Goal: Task Accomplishment & Management: Use online tool/utility

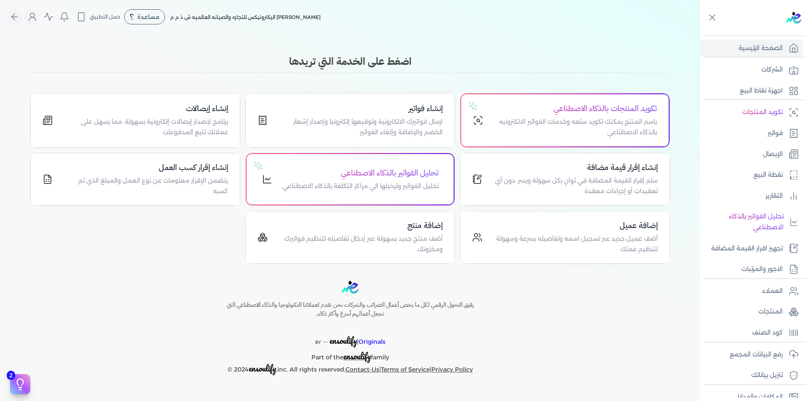
click at [556, 34] on div "Toggle Navigation الاسعار العمولات مساعدة خدمة العملاء دليل المستخدم تسجيل الدخ…" at bounding box center [350, 200] width 700 height 401
drag, startPoint x: 287, startPoint y: 61, endPoint x: 315, endPoint y: 100, distance: 47.8
click at [451, 66] on h3 "اضغط على الخدمة التي تريدها" at bounding box center [350, 61] width 640 height 15
click at [364, 27] on nav "Toggle Navigation الاسعار العمولات مساعدة خدمة العملاء دليل المستخدم تسجيل الدخ…" at bounding box center [350, 17] width 700 height 34
drag, startPoint x: 480, startPoint y: 138, endPoint x: 547, endPoint y: 117, distance: 70.1
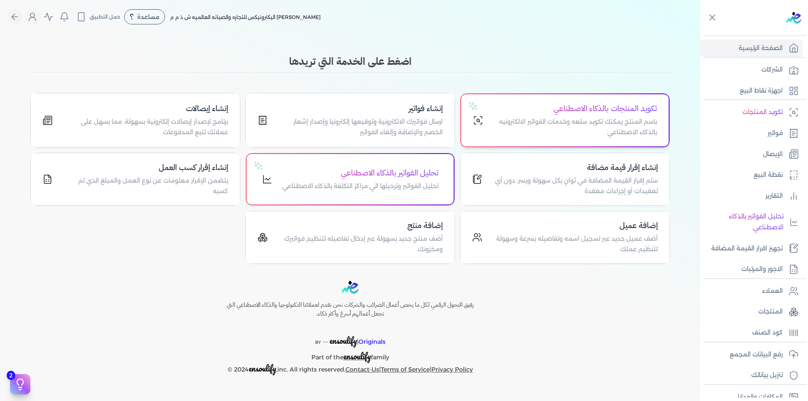
click at [511, 134] on div "تكويد المنتجات بالذكاء الاصطناعي باسم المنتج يمكنك تكويد سلعه وخدمات الفواتير ا…" at bounding box center [564, 120] width 207 height 52
click at [638, 16] on div "خلف الله اليكترونيكس للتجاره والصيانه العالميه ش ذ م م مساعدة خدمة العملاء دليل…" at bounding box center [354, 17] width 694 height 16
click at [793, 19] on img at bounding box center [793, 18] width 15 height 12
click at [781, 285] on link "العملاء" at bounding box center [751, 291] width 103 height 18
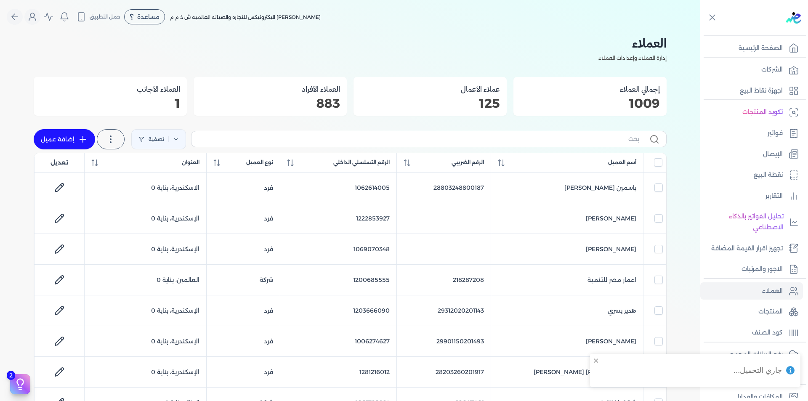
click at [188, 140] on div "تصفية استخرج العملاء إضافة عميل" at bounding box center [111, 140] width 154 height 24
click at [183, 139] on link "تصفية" at bounding box center [158, 139] width 55 height 20
click at [171, 165] on button "اضافة تصفية" at bounding box center [164, 166] width 51 height 10
drag, startPoint x: 186, startPoint y: 168, endPoint x: 199, endPoint y: 170, distance: 12.4
click at [186, 168] on input "text" at bounding box center [191, 165] width 68 height 13
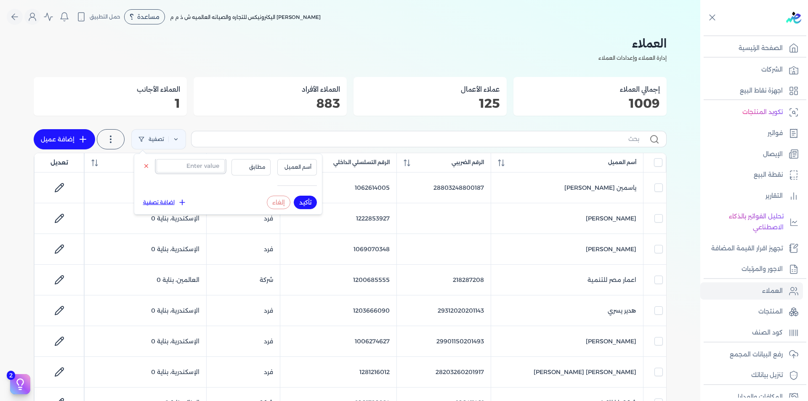
paste input "1224045396"
type input "1224045396"
click at [281, 168] on button "أسم العميل" at bounding box center [297, 167] width 40 height 16
click at [302, 199] on li "الرقم التسلسلي الداخلي" at bounding box center [280, 201] width 64 height 8
click at [305, 202] on button "تأكيد" at bounding box center [305, 202] width 23 height 13
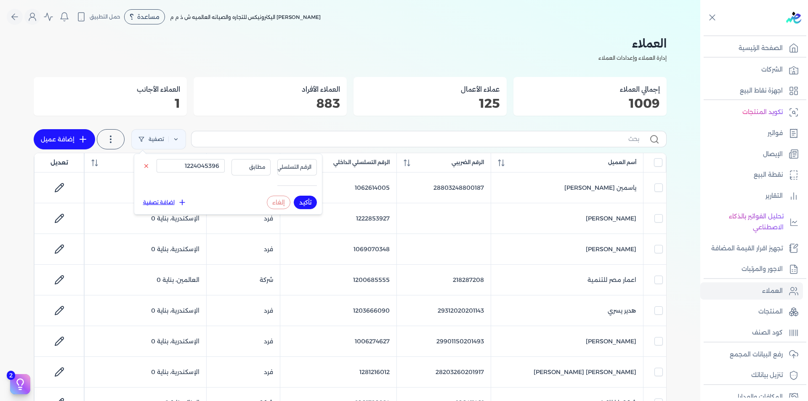
checkbox input "false"
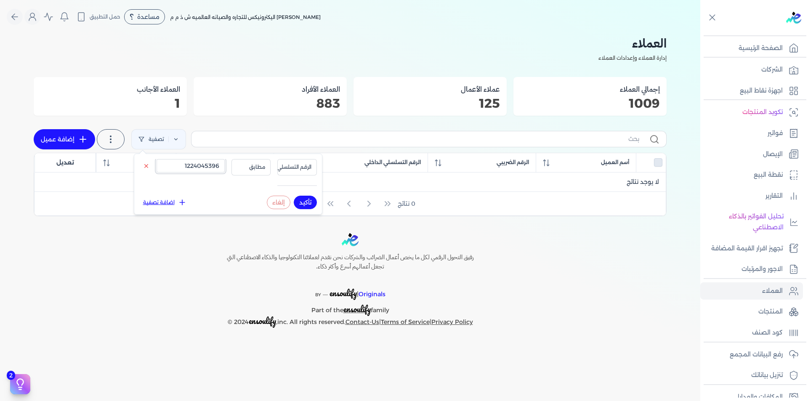
click at [196, 170] on input "1224045396" at bounding box center [191, 165] width 68 height 13
paste input "116046201"
click at [309, 202] on button "تأكيد" at bounding box center [305, 202] width 23 height 13
click at [197, 165] on input "1116046201" at bounding box center [191, 165] width 68 height 13
paste input "200275444"
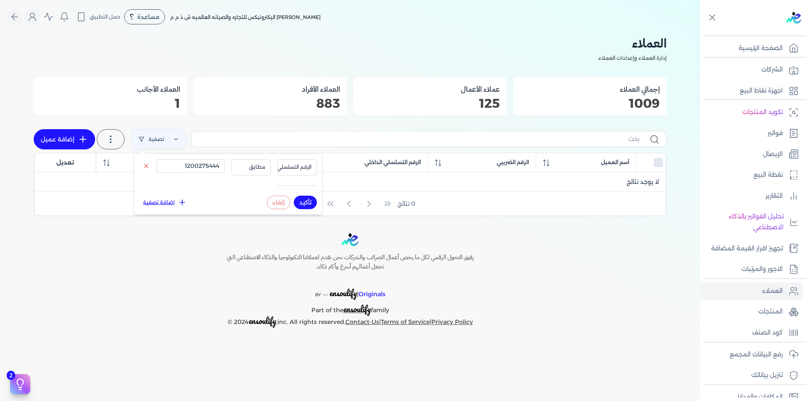
click at [304, 204] on button "تأكيد" at bounding box center [305, 202] width 23 height 13
click at [182, 166] on input "1200275444" at bounding box center [191, 165] width 68 height 13
paste input "78633912"
click at [303, 203] on button "تأكيد" at bounding box center [305, 202] width 23 height 13
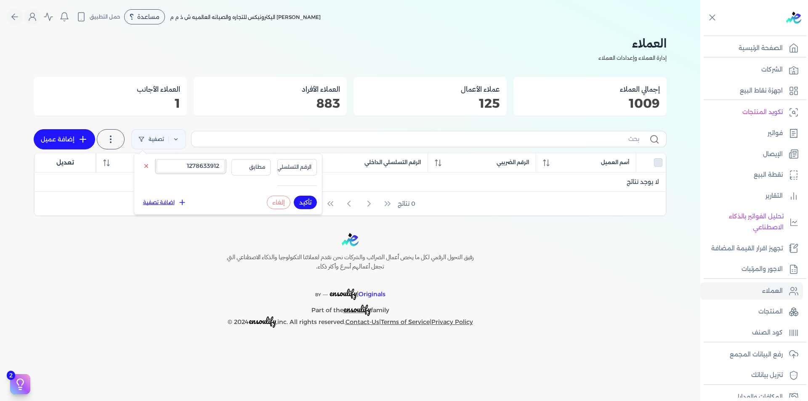
click at [197, 162] on input "1278633912" at bounding box center [191, 165] width 68 height 13
paste input "00007399"
type input "1200007399"
click at [307, 200] on button "تأكيد" at bounding box center [305, 202] width 23 height 13
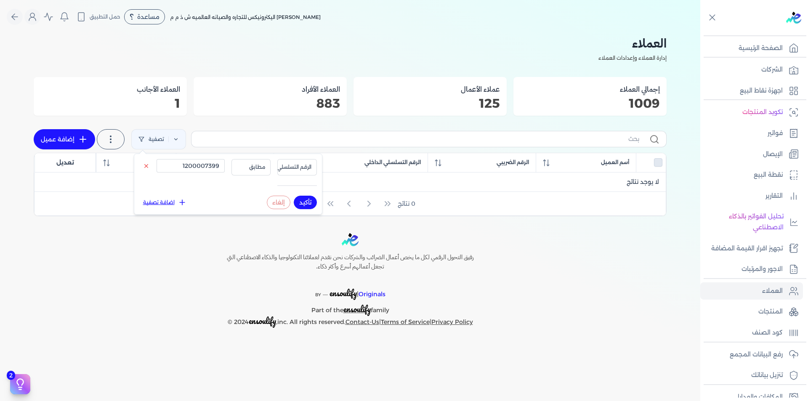
click at [307, 200] on button "تأكيد" at bounding box center [305, 202] width 23 height 13
click at [774, 354] on p "رفع البيانات المجمع" at bounding box center [756, 354] width 53 height 11
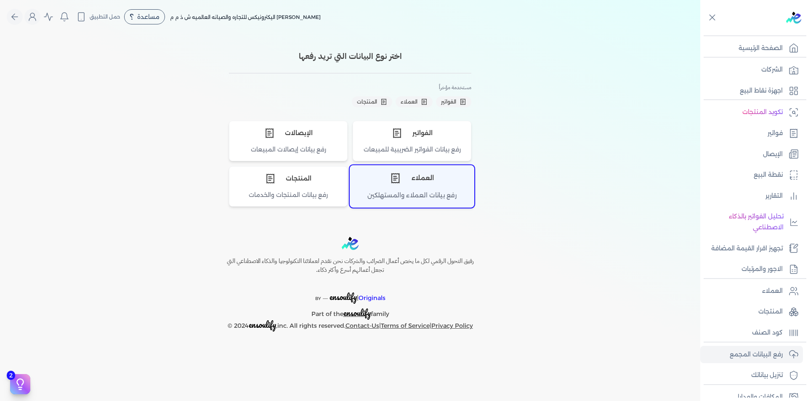
click at [399, 189] on div "العملاء" at bounding box center [412, 178] width 124 height 25
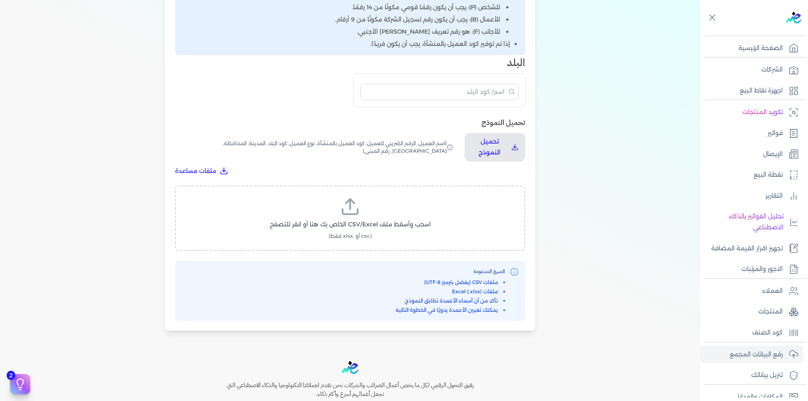
scroll to position [348, 0]
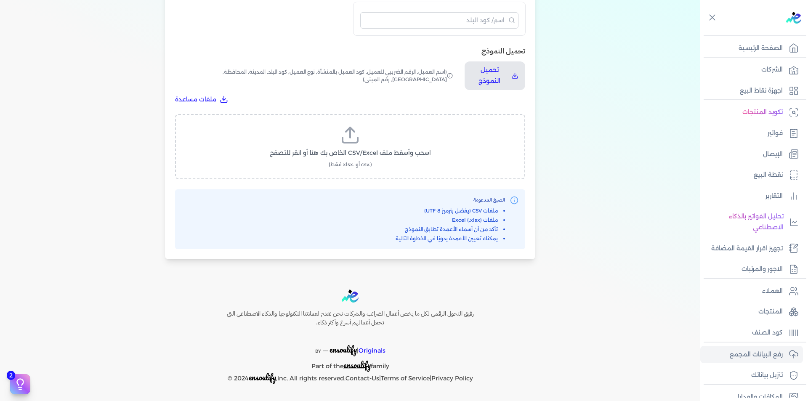
click at [388, 143] on label "اسحب وأسقط ملف CSV/Excel الخاص بك هنا أو انقر للتصفح (.csv أو .xlsx فقط)" at bounding box center [350, 146] width 328 height 43
click at [0, 0] on input "اسحب وأسقط ملف CSV/Excel الخاص بك هنا أو انقر للتصفح (.csv أو .xlsx فقط)" at bounding box center [0, 0] width 0 height 0
click at [382, 162] on span "تحميل الملف" at bounding box center [375, 161] width 35 height 9
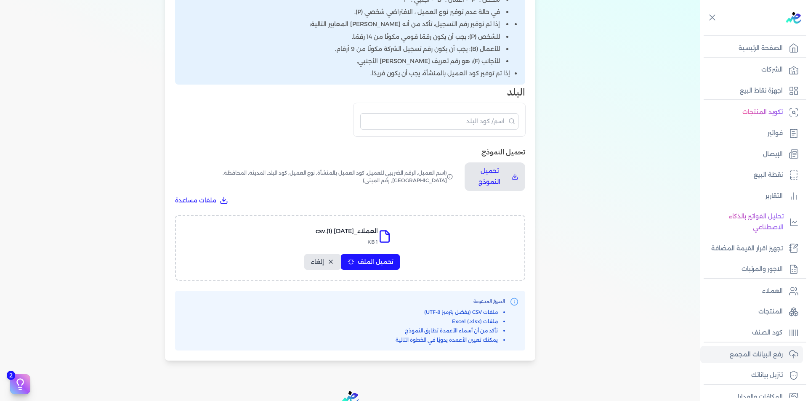
select select "أسم العميل"
select select "الرقم الضريبي"
select select "الرقم التسلسلي الداخلي"
select select "نوع العميل"
select select "كود البلد"
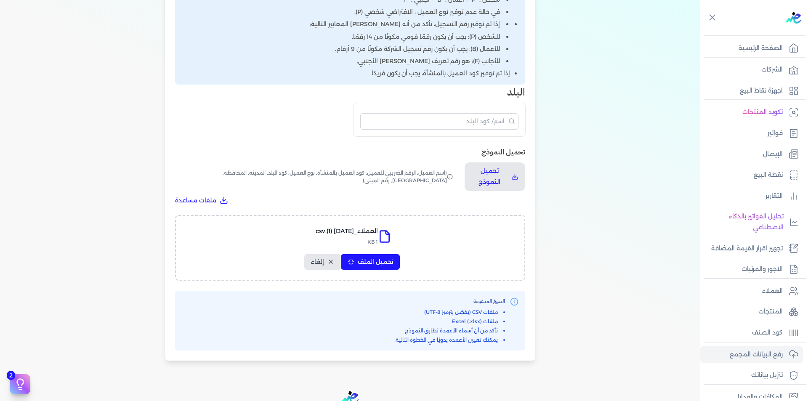
select select "city"
select select "المحافظة"
select select "الشارع"
select select "رقم المبنى"
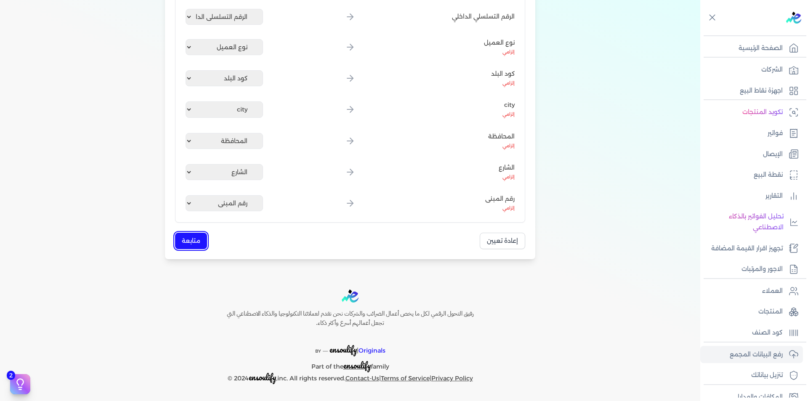
click at [193, 238] on button "متابعة" at bounding box center [191, 241] width 32 height 16
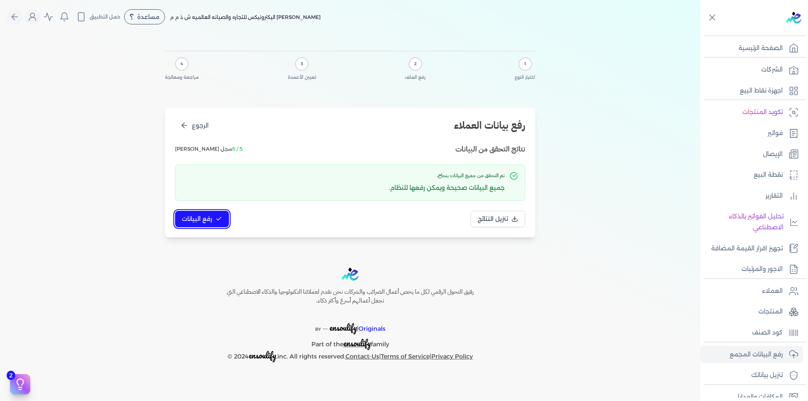
click at [197, 216] on button "رفع البيانات" at bounding box center [202, 219] width 54 height 16
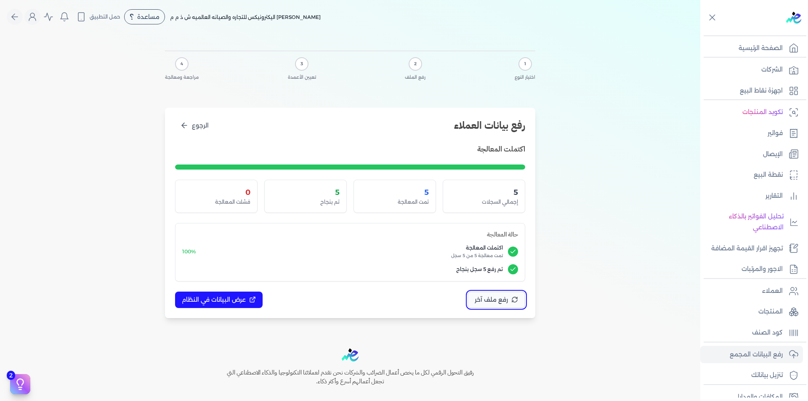
click at [481, 302] on span "رفع ملف آخر" at bounding box center [491, 299] width 33 height 9
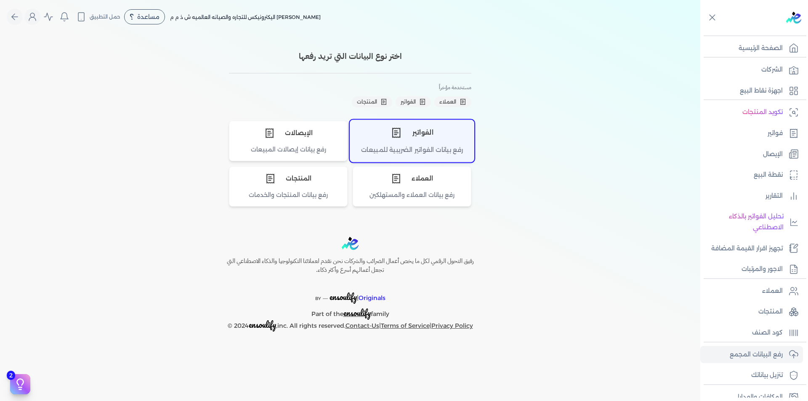
click at [415, 129] on div "الفواتير" at bounding box center [412, 132] width 124 height 25
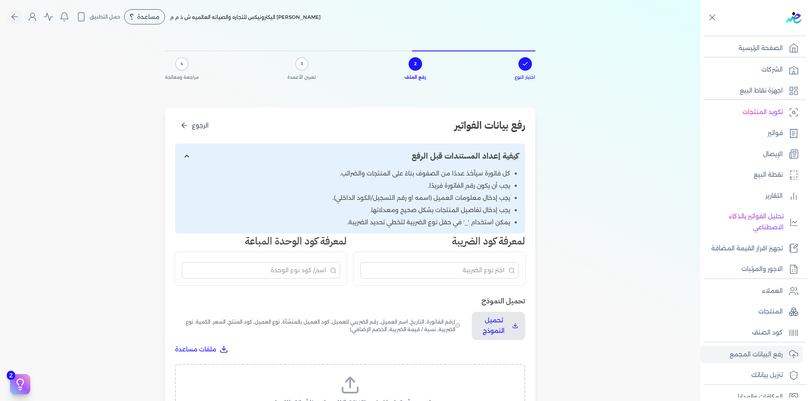
click at [340, 380] on label "اسحب وأسقط ملف CSV/Excel الخاص بك هنا أو انقر للتصفح (.csv أو .xlsx فقط)" at bounding box center [350, 396] width 328 height 43
click at [0, 0] on input "اسحب وأسقط ملف CSV/Excel الخاص بك هنا أو انقر للتصفح (.csv أو .xlsx فقط)" at bounding box center [0, 0] width 0 height 0
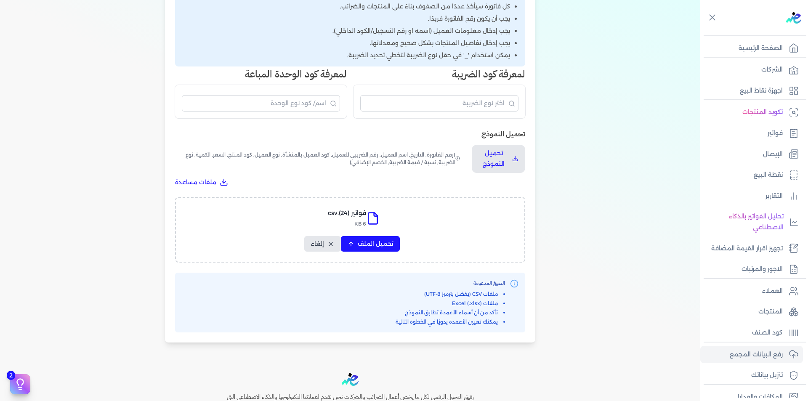
scroll to position [250, 0]
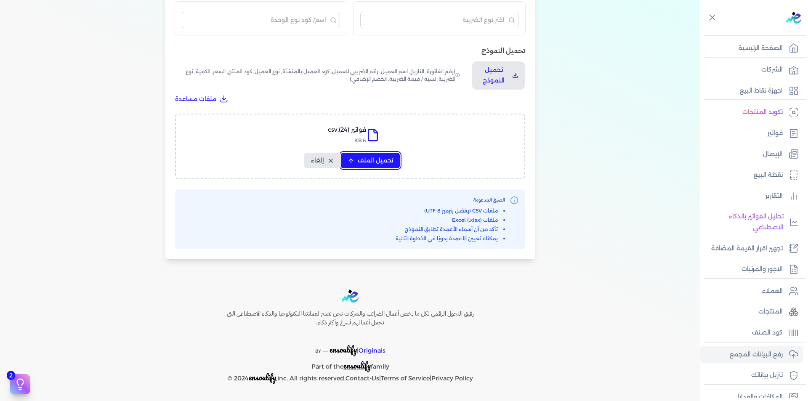
click at [379, 160] on span "تحميل الملف" at bounding box center [375, 160] width 35 height 9
select select "رقم الفاتورة"
select select "التاريخ"
select select "أسم العميل"
select select "الرقم الضريبي"
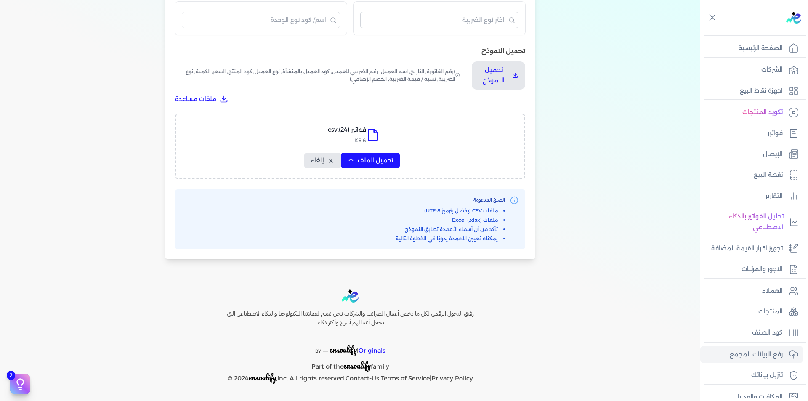
select select "نوع العميل"
select select "الرقم التسلسلي الداخلي"
select select "وصف البند"
select select "سيريال المنتج"
select select "السعر"
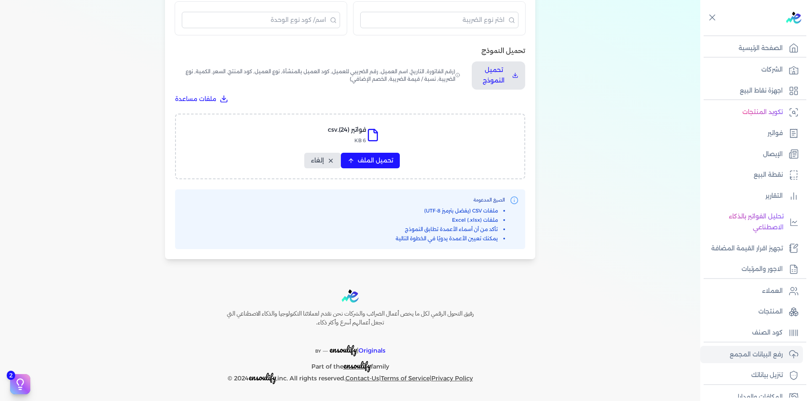
select select "الكمية"
select select "نوع الضريبة"
select select "نسبة / قيمة الضريبة"
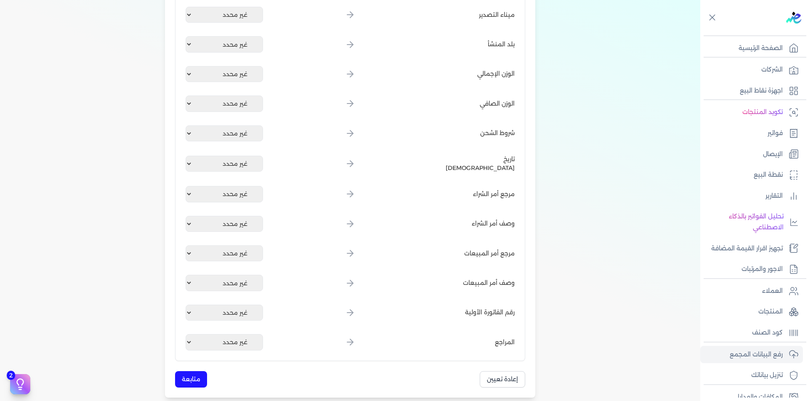
scroll to position [966, 0]
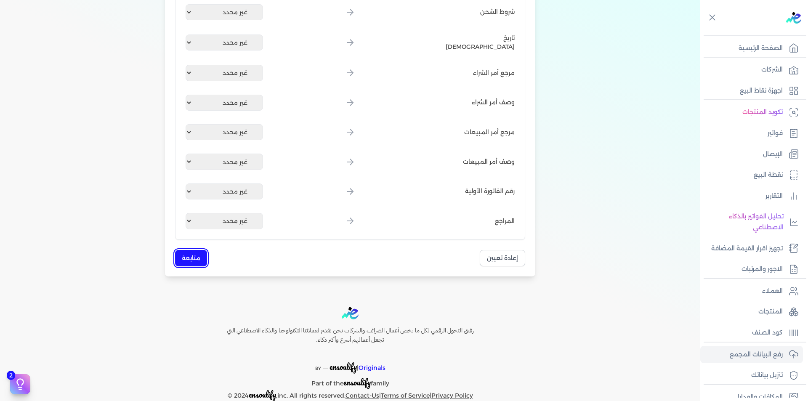
click at [191, 261] on button "متابعة" at bounding box center [191, 258] width 32 height 16
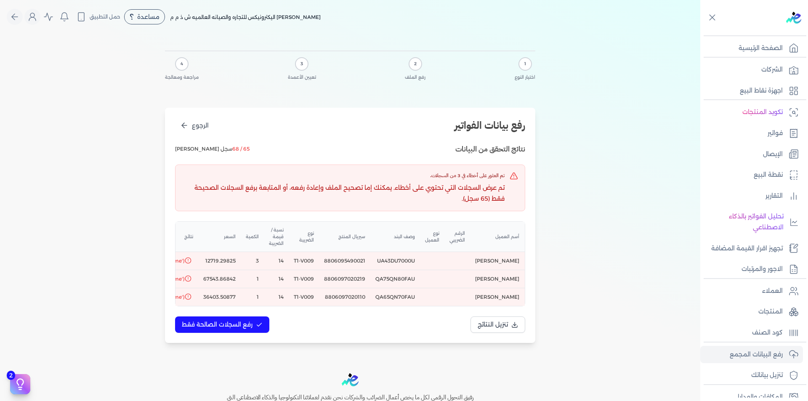
scroll to position [0, -136]
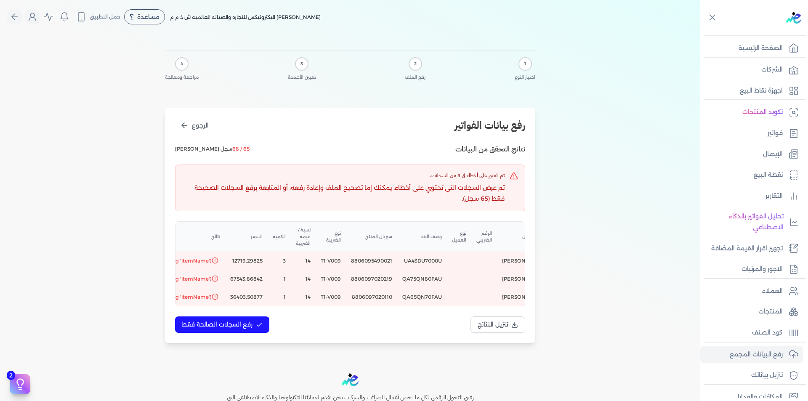
click at [354, 279] on td "8806097020219" at bounding box center [371, 279] width 51 height 18
copy td "8806097020219"
click at [362, 259] on td "8806095490021" at bounding box center [371, 261] width 51 height 18
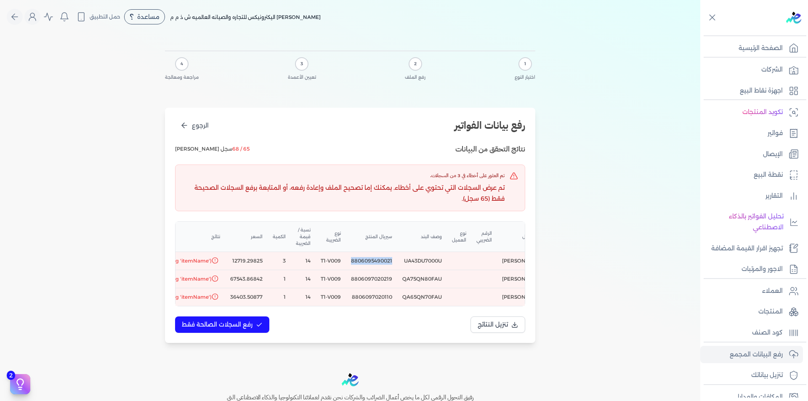
copy td "8806095490021"
click at [360, 295] on td "8806097020110" at bounding box center [371, 297] width 51 height 18
copy td "8806097020110"
click at [377, 282] on td "8806097020219" at bounding box center [371, 279] width 51 height 18
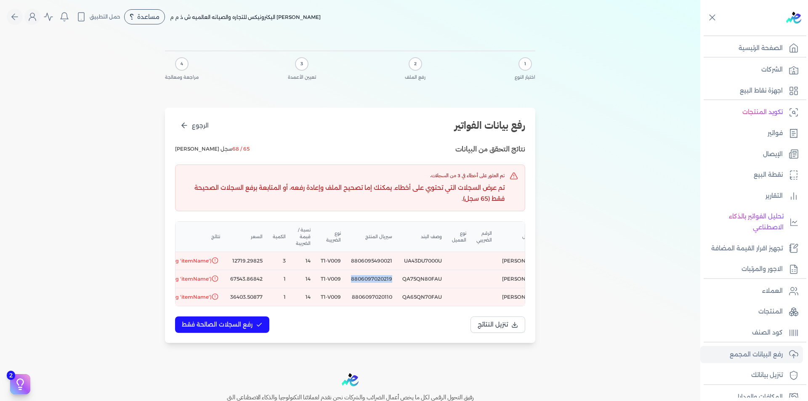
click at [377, 282] on td "8806097020219" at bounding box center [371, 279] width 51 height 18
copy td "8806097020219"
click at [409, 279] on td "QA75QN80FAU" at bounding box center [422, 279] width 50 height 18
copy td "QA75QN80FAU"
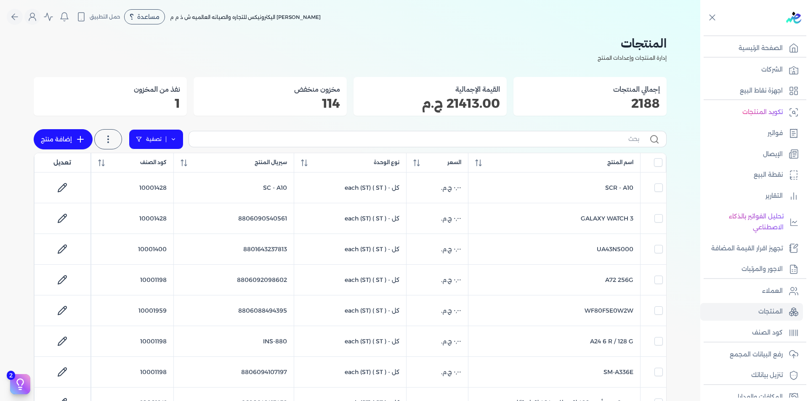
click at [174, 134] on link "تصفية" at bounding box center [156, 139] width 55 height 20
click at [155, 165] on button "اضافة تصفية" at bounding box center [162, 166] width 51 height 10
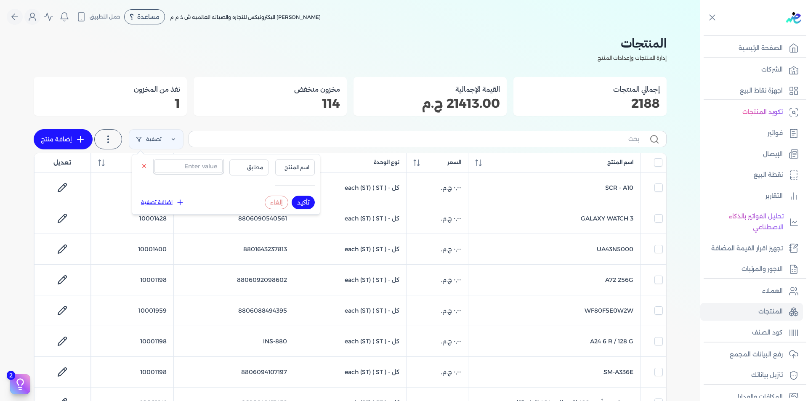
click at [190, 166] on input "text" at bounding box center [188, 165] width 68 height 13
paste input "8806097020219"
type input "8806097020219"
click at [296, 167] on span "اسم المنتج" at bounding box center [295, 168] width 29 height 8
click at [300, 196] on li "سيريال المنتج" at bounding box center [278, 194] width 64 height 8
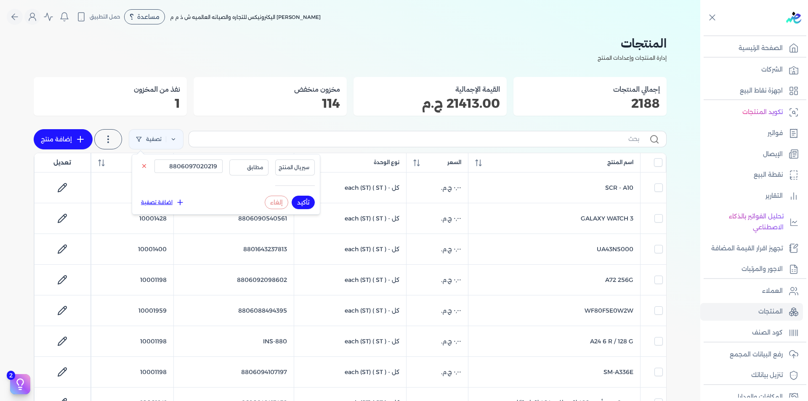
click at [303, 199] on button "تأكيد" at bounding box center [303, 202] width 23 height 13
checkbox input "false"
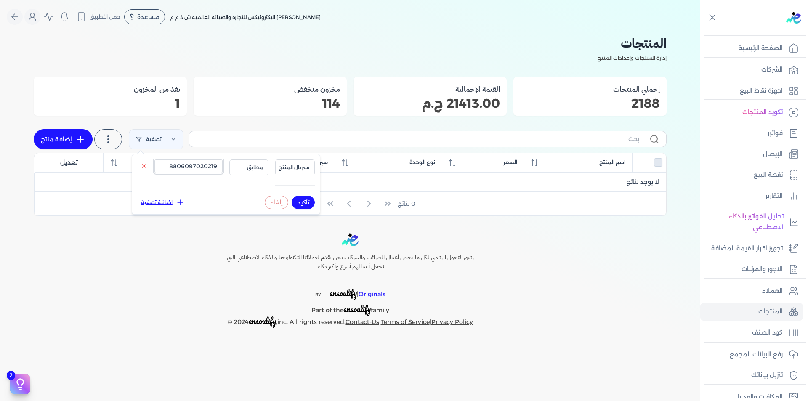
click at [213, 165] on input "8806097020219" at bounding box center [188, 165] width 68 height 13
paste input "5490021"
type input "8806095490021"
click at [304, 202] on button "تأكيد" at bounding box center [303, 202] width 23 height 13
checkbox input "false"
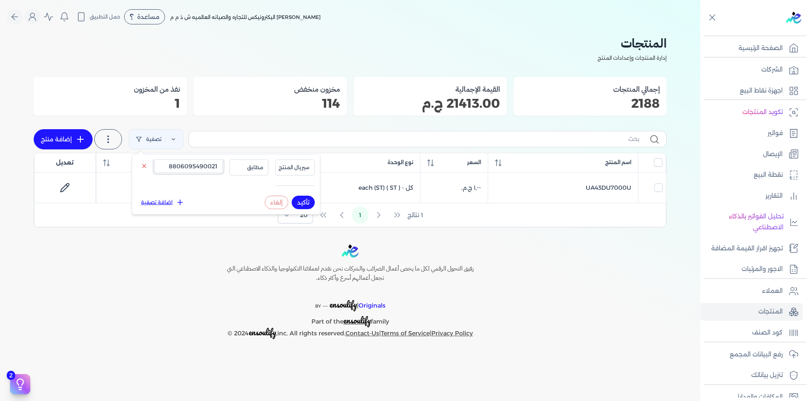
click at [204, 167] on input "8806095490021" at bounding box center [188, 165] width 68 height 13
paste input "7020110"
type input "8806097020110"
click at [306, 204] on button "تأكيد" at bounding box center [303, 202] width 23 height 13
click at [475, 283] on div "رفيق التحول الرقمي لكل ما يخص أعمال الضرائب والشركات نحن نقدم لعملائنا التكنولو…" at bounding box center [350, 292] width 283 height 95
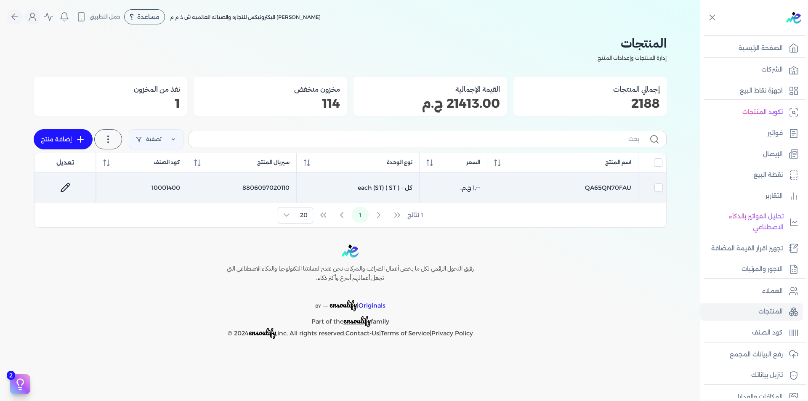
click at [159, 184] on td "10001400" at bounding box center [141, 188] width 90 height 31
checkbox input "true"
click at [166, 185] on td "10001400" at bounding box center [141, 188] width 90 height 31
checkbox input "false"
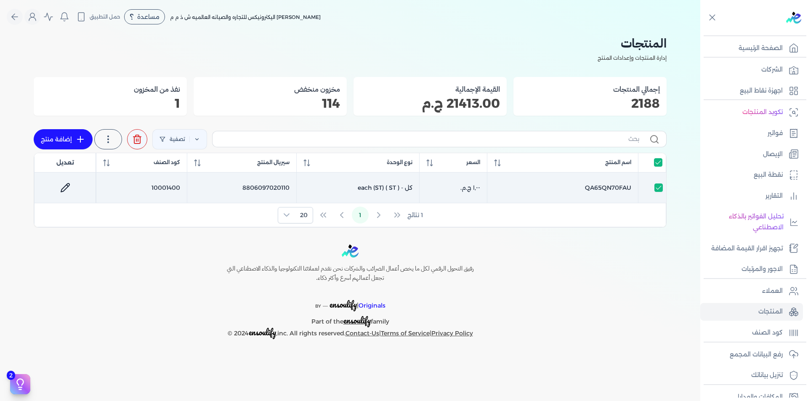
checkbox input "false"
click at [166, 185] on td "10001400" at bounding box center [141, 188] width 90 height 31
checkbox input "true"
copy td "10001400"
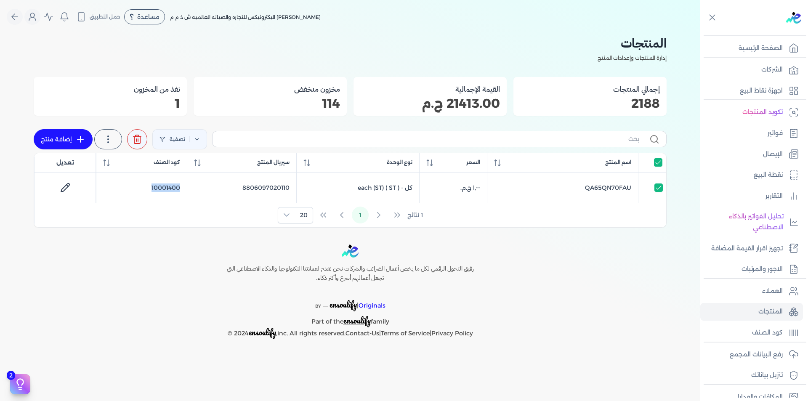
click at [55, 140] on link "إضافة منتج" at bounding box center [63, 139] width 59 height 20
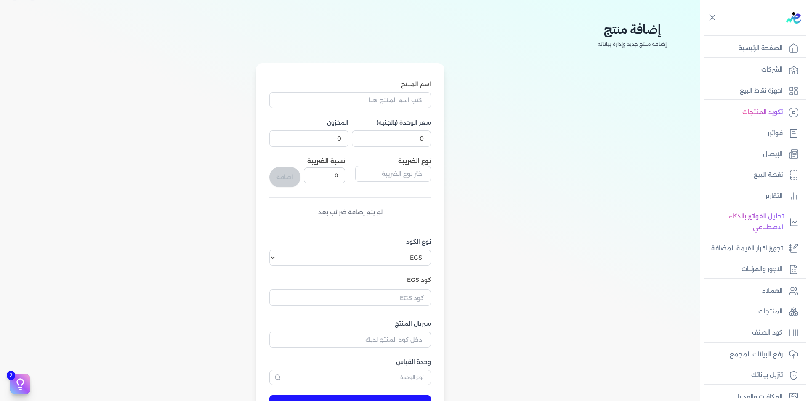
scroll to position [84, 0]
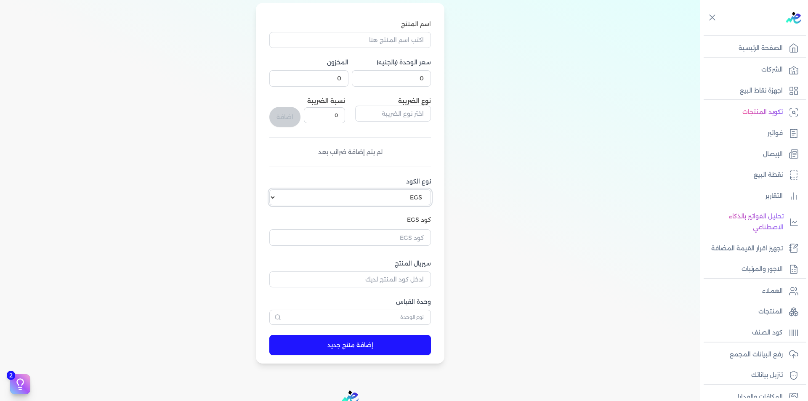
drag, startPoint x: 401, startPoint y: 191, endPoint x: 401, endPoint y: 198, distance: 7.2
click at [401, 191] on select "اختر نوع الكود EGS GS1" at bounding box center [350, 197] width 162 height 16
select select "GS1"
click at [271, 189] on select "اختر نوع الكود EGS GS1" at bounding box center [350, 197] width 162 height 16
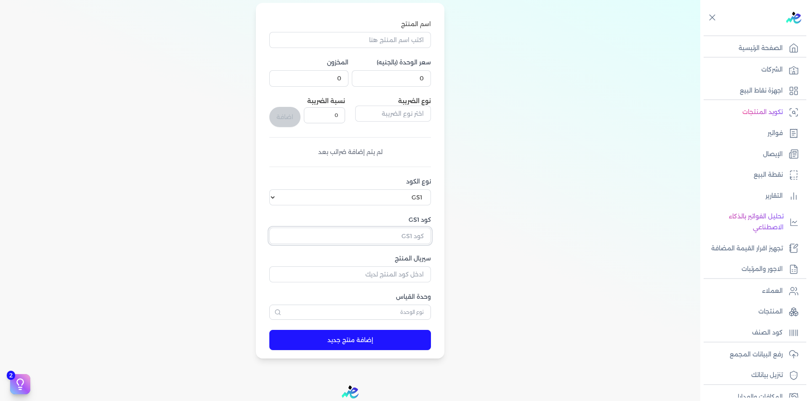
click at [414, 234] on input "كود GS1" at bounding box center [350, 236] width 162 height 16
paste input "10001400"
type input "10001400"
click at [404, 275] on input "سيريال المنتج" at bounding box center [350, 274] width 162 height 16
paste input "8806097020219"
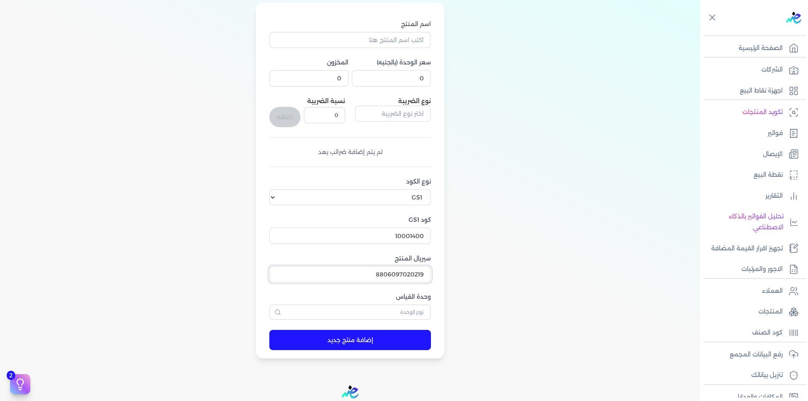
type input "8806097020219"
click at [394, 35] on input "اسم المنتج" at bounding box center [350, 40] width 162 height 16
paste input "QA75QN80FAU"
type input "QA75QN80FAU"
drag, startPoint x: 403, startPoint y: 78, endPoint x: 428, endPoint y: 77, distance: 25.3
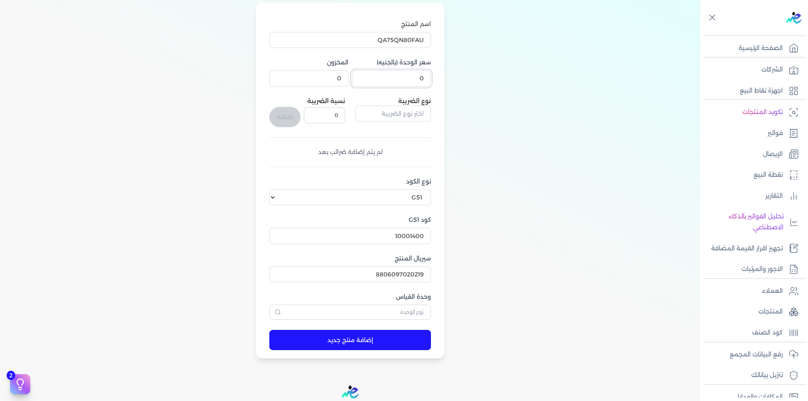
click at [428, 77] on input "0" at bounding box center [391, 78] width 79 height 16
type input "1"
drag, startPoint x: 340, startPoint y: 80, endPoint x: 352, endPoint y: 77, distance: 12.1
click at [352, 77] on div "سعر الوحدة (بالجنيه) 1 المخزون 0" at bounding box center [350, 72] width 162 height 29
type input "1"
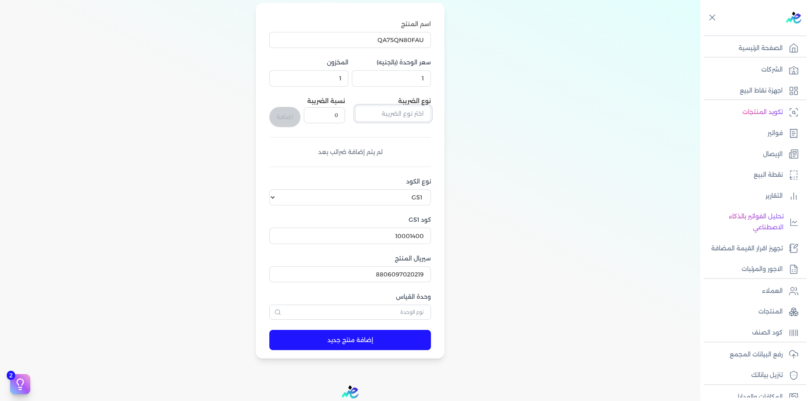
click at [381, 111] on input "text" at bounding box center [393, 114] width 76 height 16
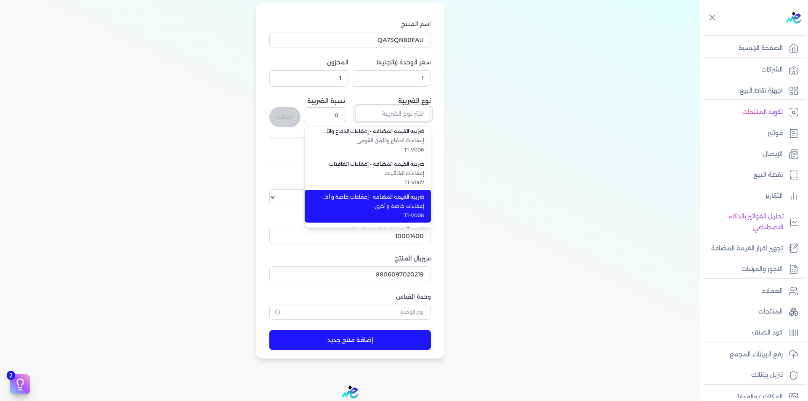
scroll to position [210, 0]
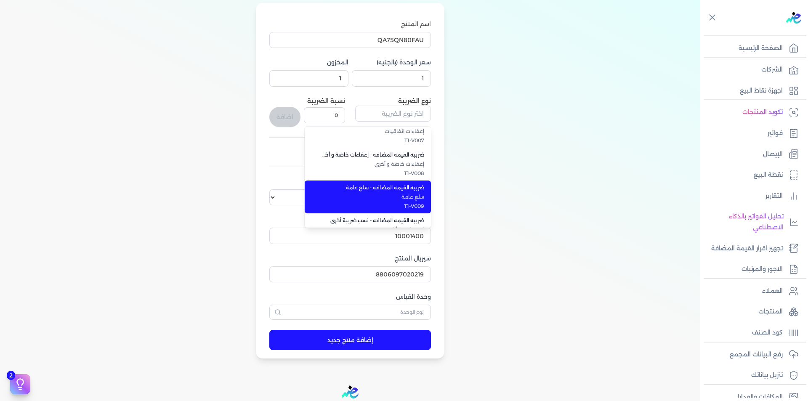
click at [423, 196] on span "سلع عامة" at bounding box center [373, 197] width 103 height 8
type input "ضريبه القيمه المضافه - سلع عامة"
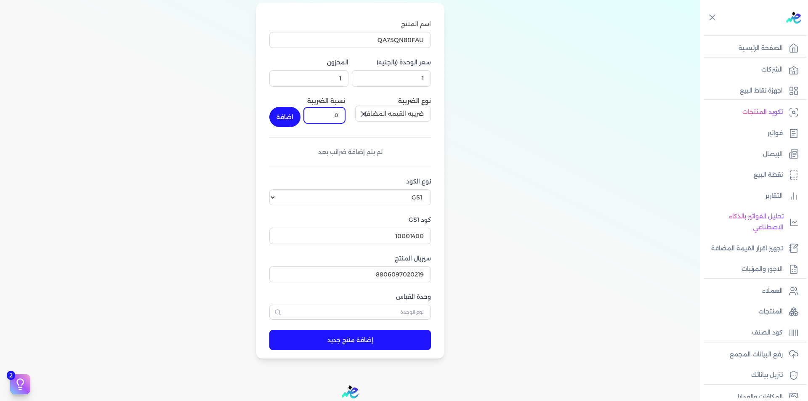
drag, startPoint x: 331, startPoint y: 116, endPoint x: 341, endPoint y: 117, distance: 10.7
click at [341, 117] on input "0" at bounding box center [324, 115] width 41 height 16
type input "14"
click at [293, 116] on button "اضافة" at bounding box center [284, 117] width 31 height 20
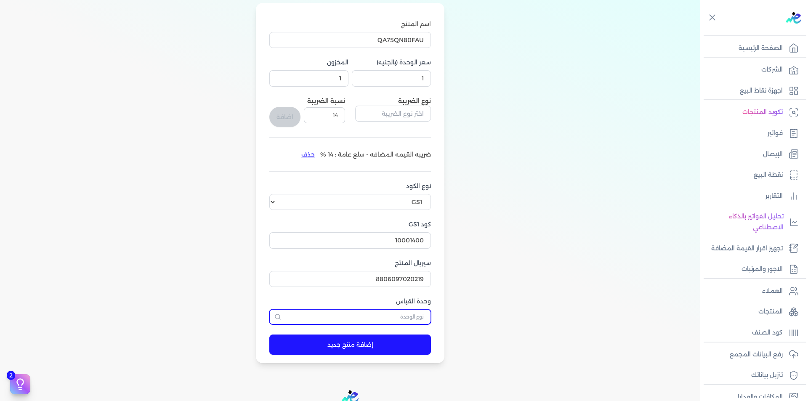
click at [400, 320] on input "text" at bounding box center [350, 316] width 162 height 15
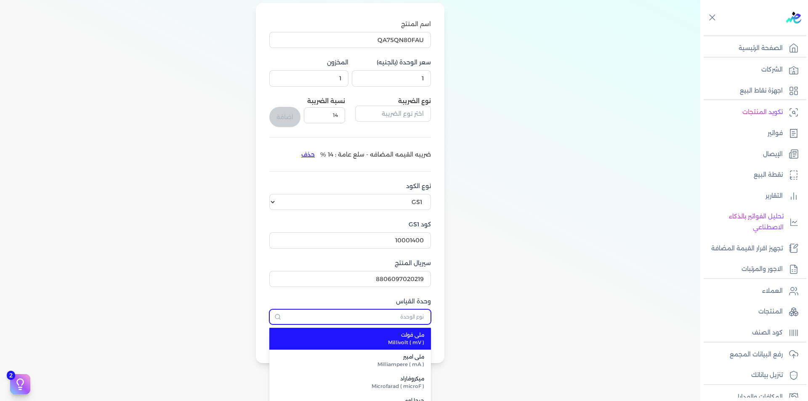
type input ";"
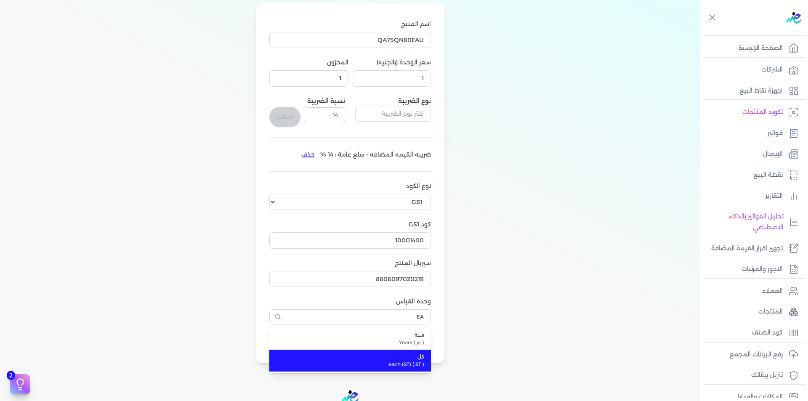
click at [416, 355] on span "كل" at bounding box center [355, 357] width 138 height 8
type input "كل"
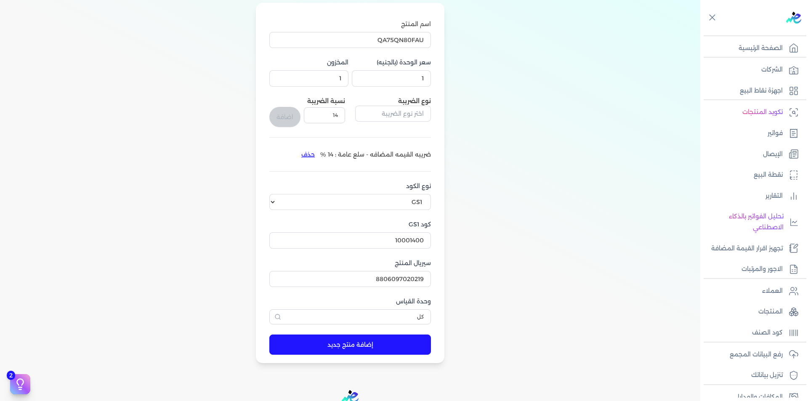
click at [412, 348] on button "إضافة منتج جديد" at bounding box center [350, 345] width 162 height 20
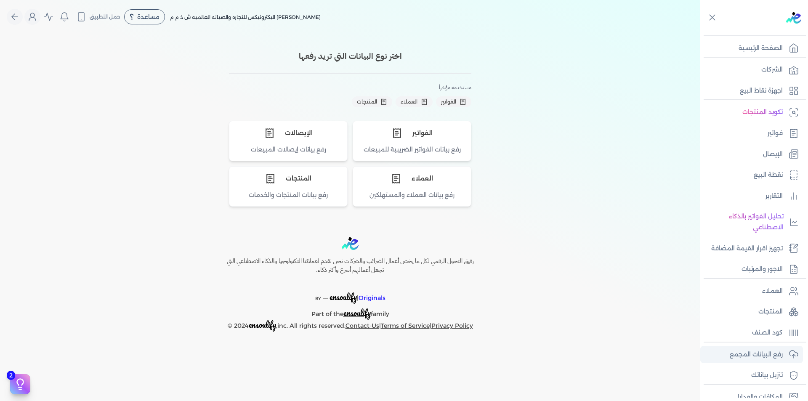
click at [769, 354] on p "رفع البيانات المجمع" at bounding box center [756, 354] width 53 height 11
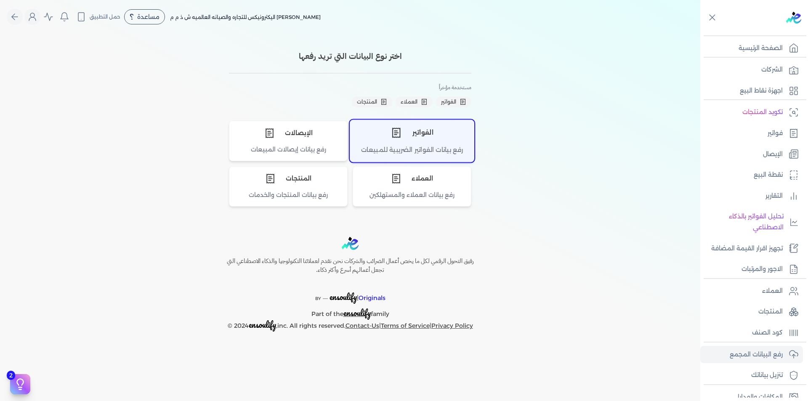
click at [436, 144] on div "الفواتير" at bounding box center [412, 132] width 124 height 25
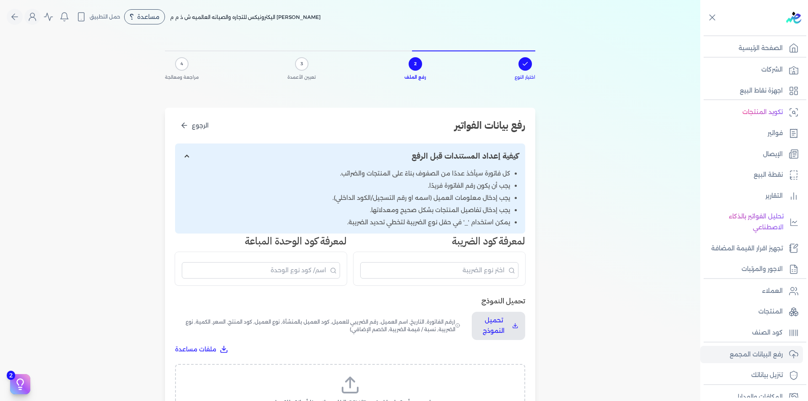
click at [369, 385] on label "اسحب وأسقط ملف CSV/Excel الخاص بك هنا أو انقر للتصفح (.csv أو .xlsx فقط)" at bounding box center [350, 396] width 328 height 43
click at [0, 0] on input "اسحب وأسقط ملف CSV/Excel الخاص بك هنا أو انقر للتصفح (.csv أو .xlsx فقط)" at bounding box center [0, 0] width 0 height 0
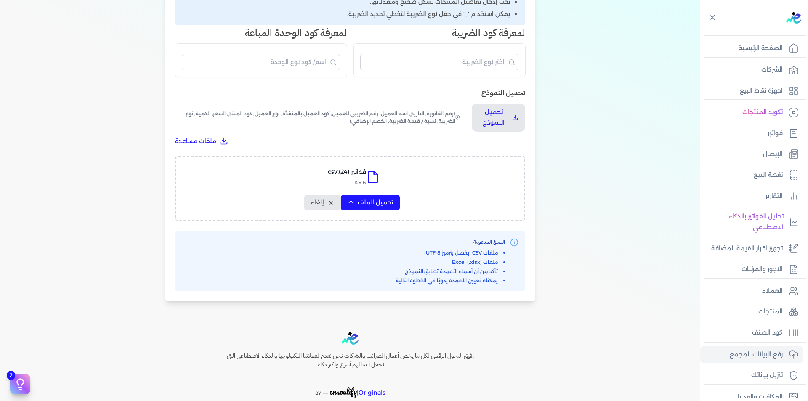
scroll to position [250, 0]
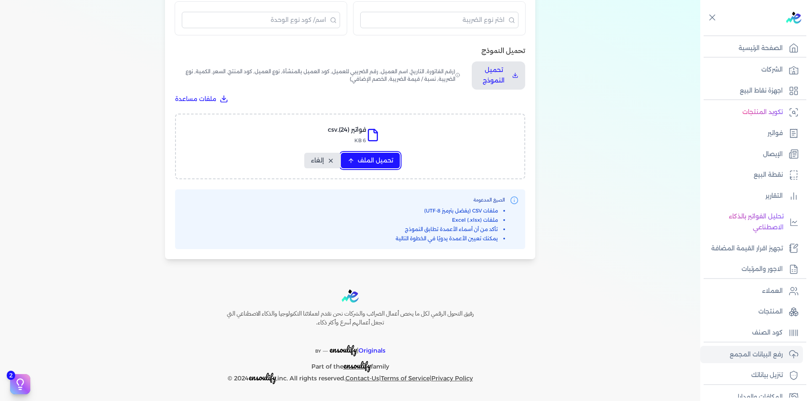
click at [364, 168] on button "تحميل الملف" at bounding box center [370, 161] width 59 height 16
select select "رقم الفاتورة"
select select "التاريخ"
select select "أسم العميل"
select select "الرقم الضريبي"
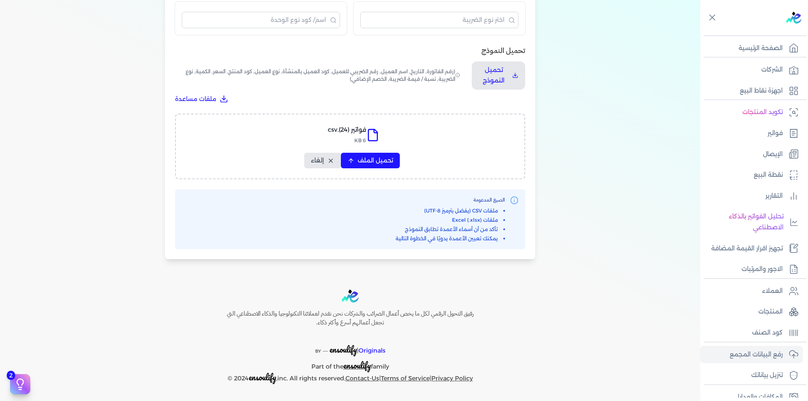
select select "نوع العميل"
select select "الرقم التسلسلي الداخلي"
select select "وصف البند"
select select "سيريال المنتج"
select select "السعر"
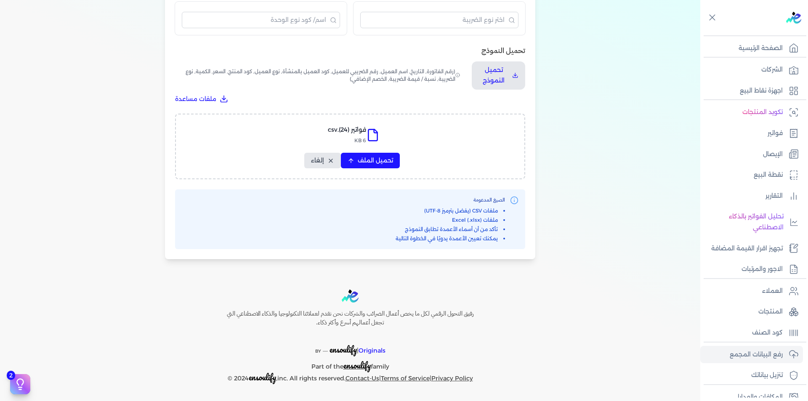
select select "الكمية"
select select "نوع الضريبة"
select select "نسبة / قيمة الضريبة"
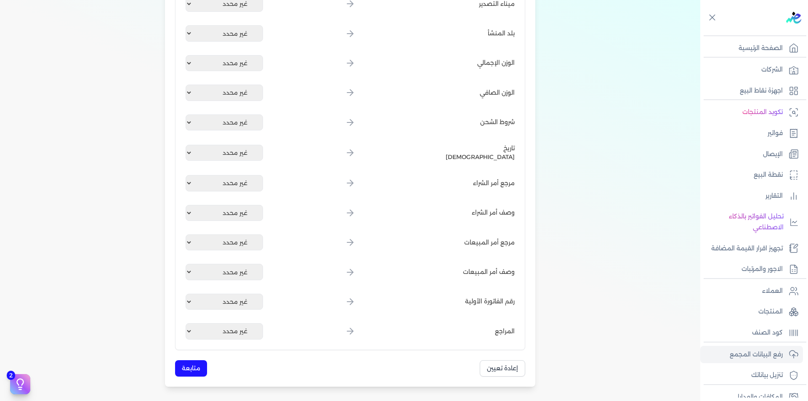
scroll to position [966, 0]
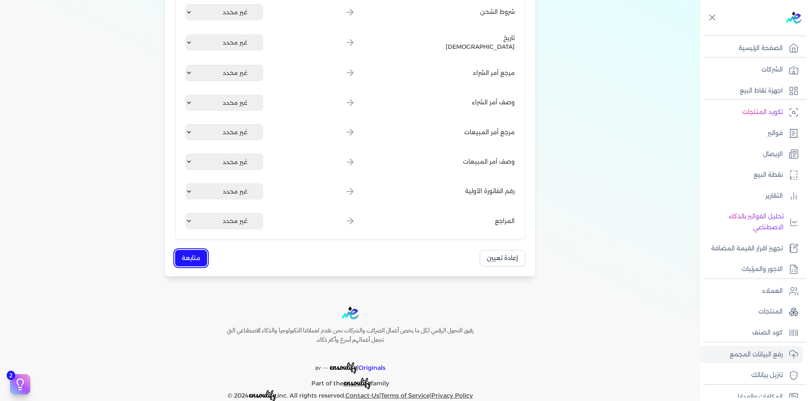
click at [194, 263] on button "متابعة" at bounding box center [191, 258] width 32 height 16
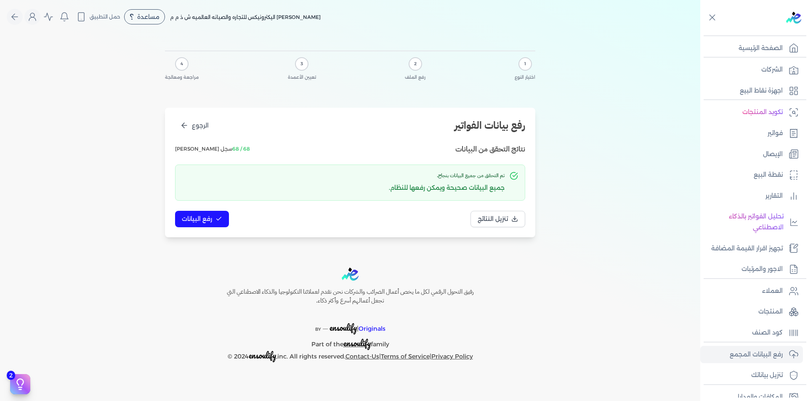
scroll to position [0, 0]
click at [198, 223] on span "رفع البيانات" at bounding box center [197, 219] width 30 height 9
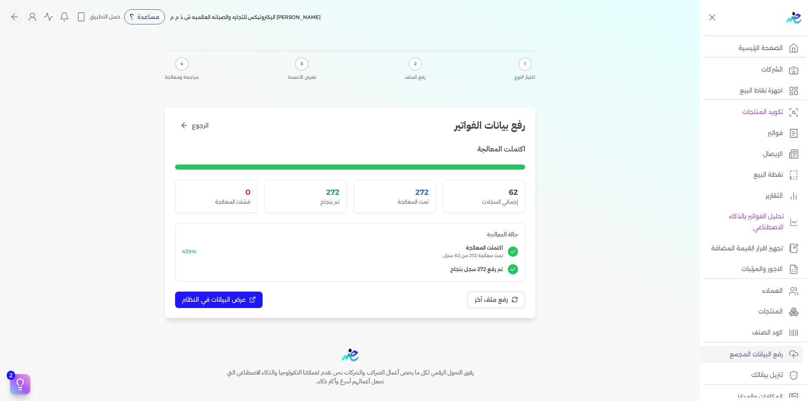
click at [557, 164] on div "1 اختيار النوع 2 رفع الملف 3 تعيين الأعمدة 4 مراجعة ومعالجة رفع بيانات الفواتير…" at bounding box center [350, 183] width 700 height 298
